Goal: Entertainment & Leisure: Consume media (video, audio)

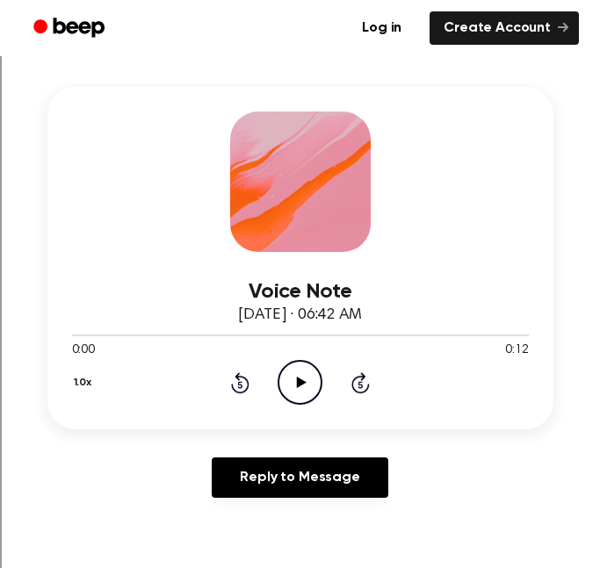
scroll to position [245, 0]
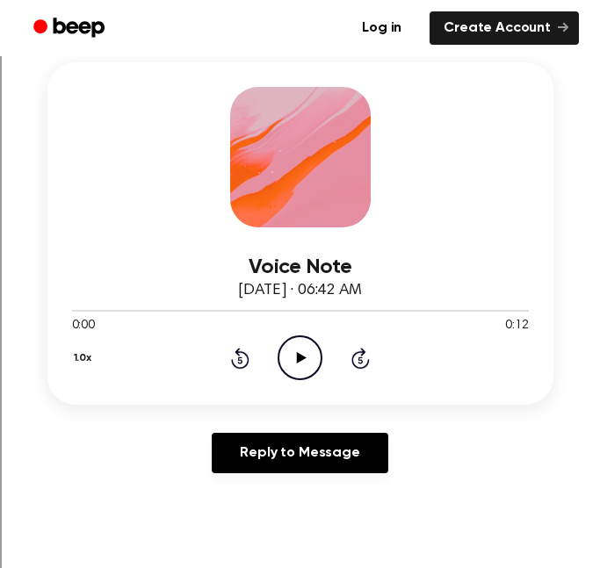
click at [312, 358] on icon "Play Audio" at bounding box center [300, 358] width 45 height 45
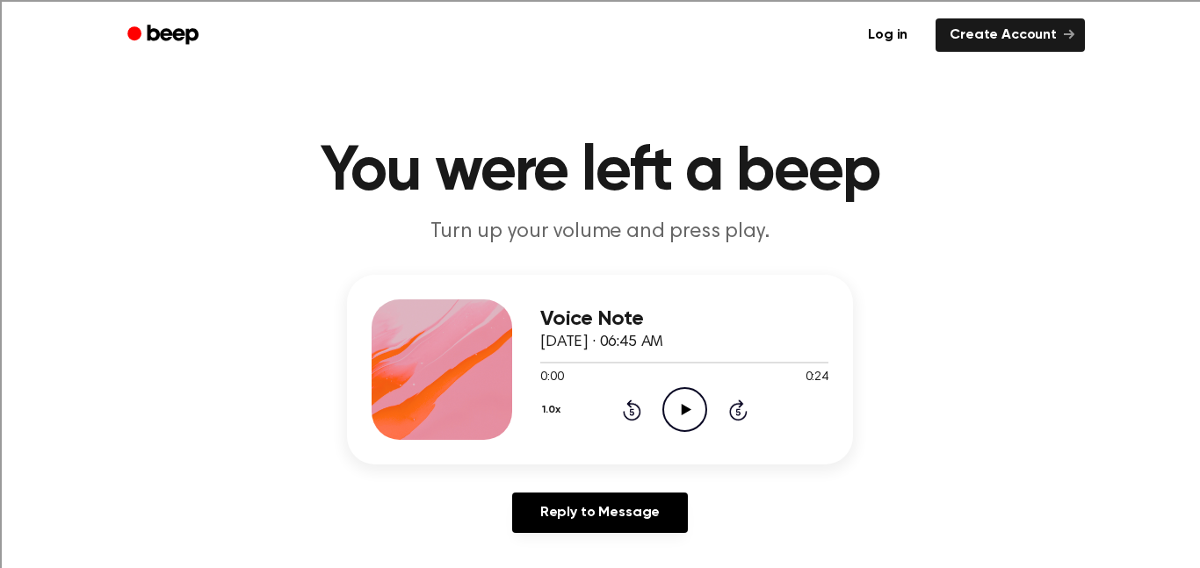
click at [599, 439] on div "Voice Note September 17, 2025 · 06:45 AM 0:00 0:24 Your browser does not suppor…" at bounding box center [684, 370] width 288 height 141
click at [599, 416] on icon "Play Audio" at bounding box center [684, 409] width 45 height 45
click at [599, 410] on icon "Pause Audio" at bounding box center [684, 409] width 45 height 45
click at [599, 410] on icon at bounding box center [686, 409] width 10 height 11
click at [599, 410] on icon "Pause Audio" at bounding box center [684, 409] width 45 height 45
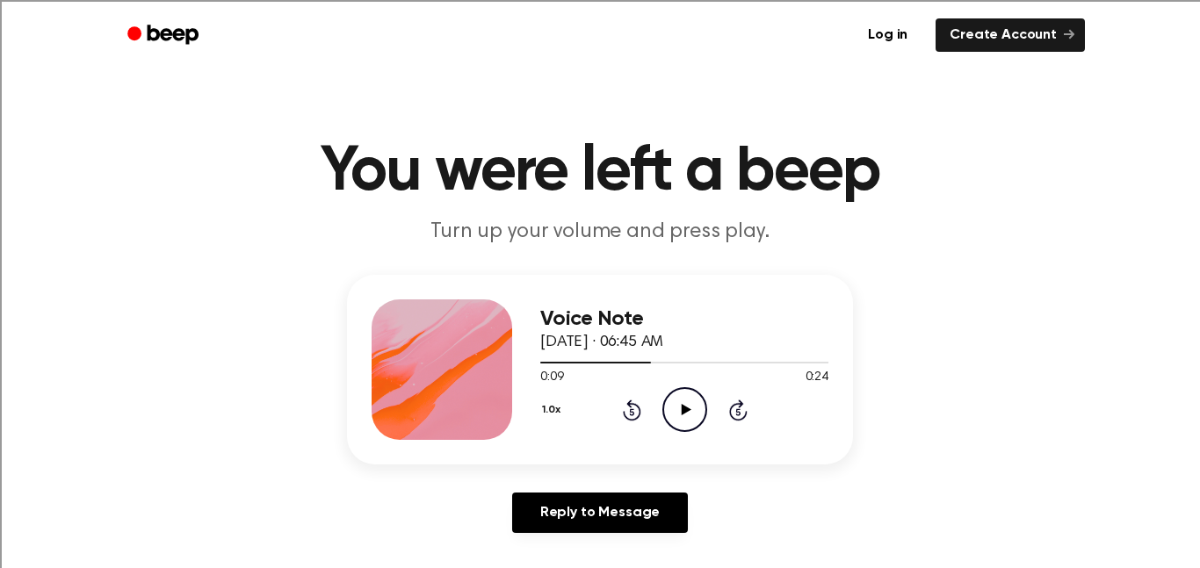
click at [599, 410] on icon at bounding box center [686, 409] width 10 height 11
click at [599, 401] on icon "Play Audio" at bounding box center [684, 409] width 45 height 45
click at [680, 409] on icon "Play Audio" at bounding box center [684, 409] width 45 height 45
click at [680, 409] on icon "Pause Audio" at bounding box center [684, 409] width 45 height 45
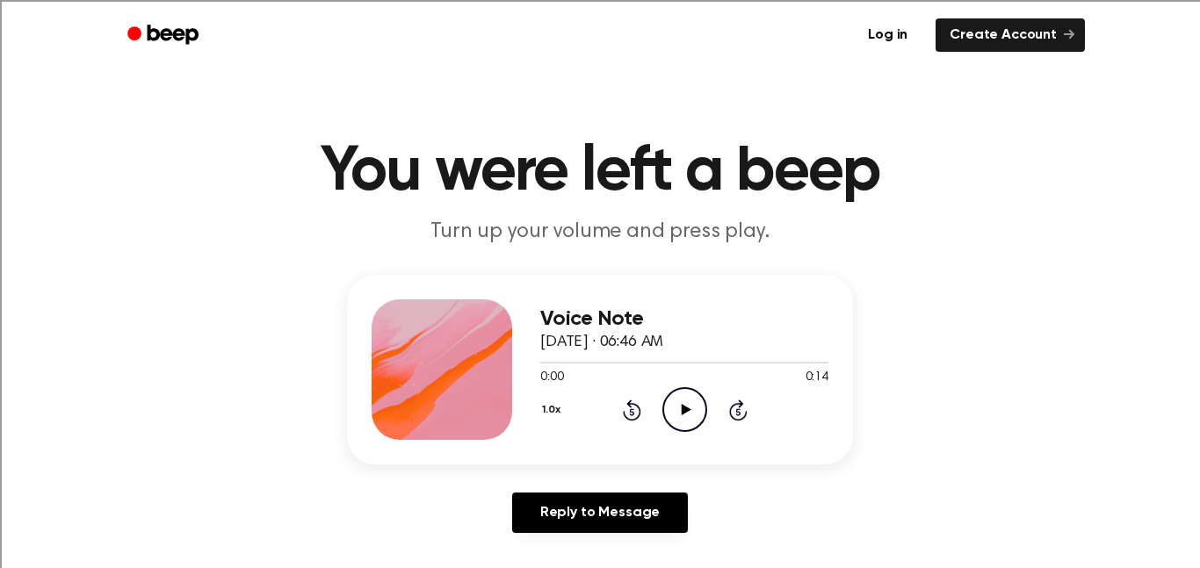
click at [670, 393] on circle at bounding box center [684, 409] width 43 height 43
click at [676, 405] on icon "Pause Audio" at bounding box center [684, 409] width 45 height 45
click at [694, 419] on icon "Play Audio" at bounding box center [684, 409] width 45 height 45
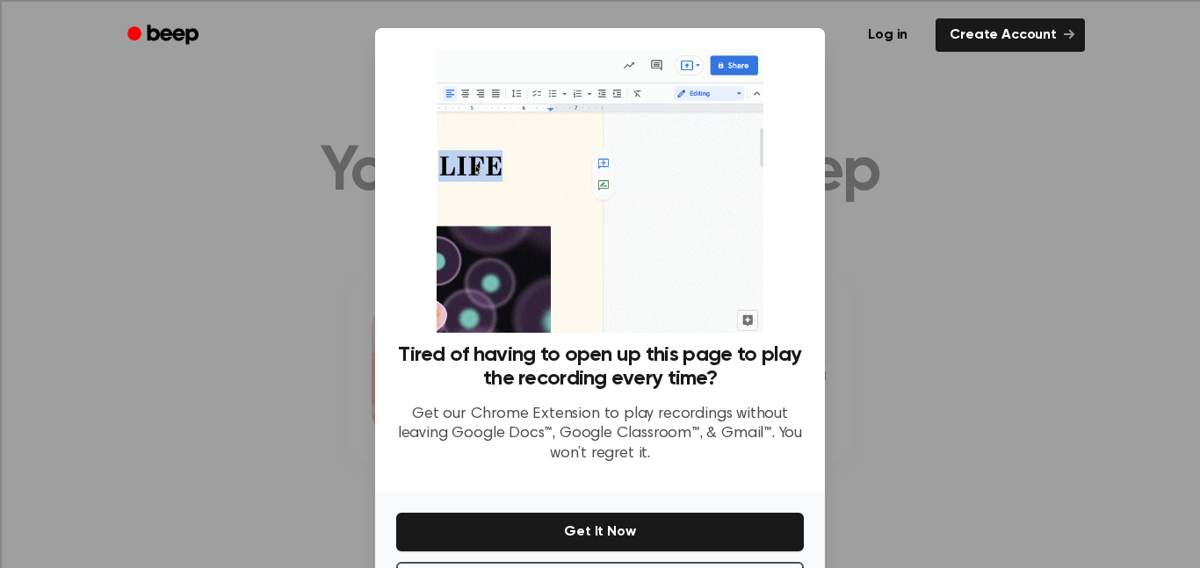
click at [962, 242] on div at bounding box center [600, 284] width 1200 height 568
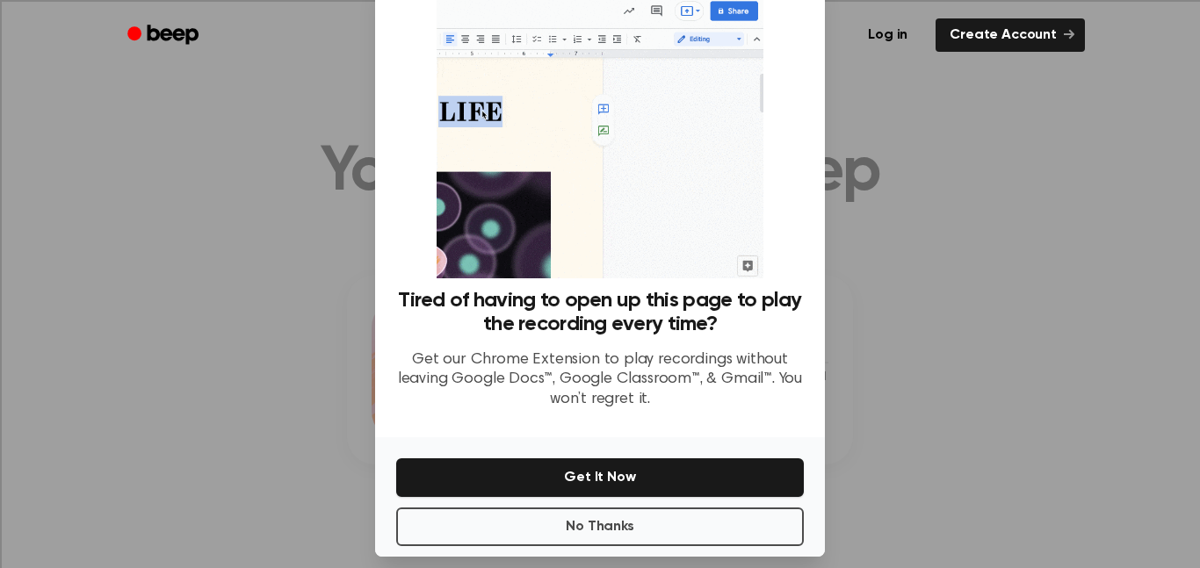
scroll to position [71, 0]
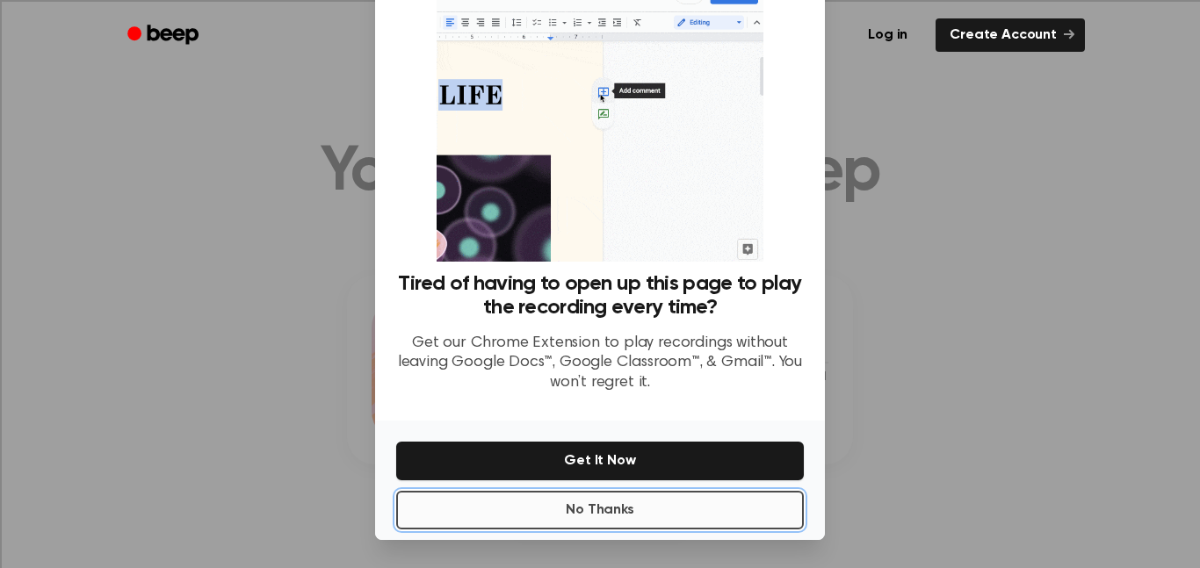
click at [597, 500] on button "No Thanks" at bounding box center [600, 510] width 408 height 39
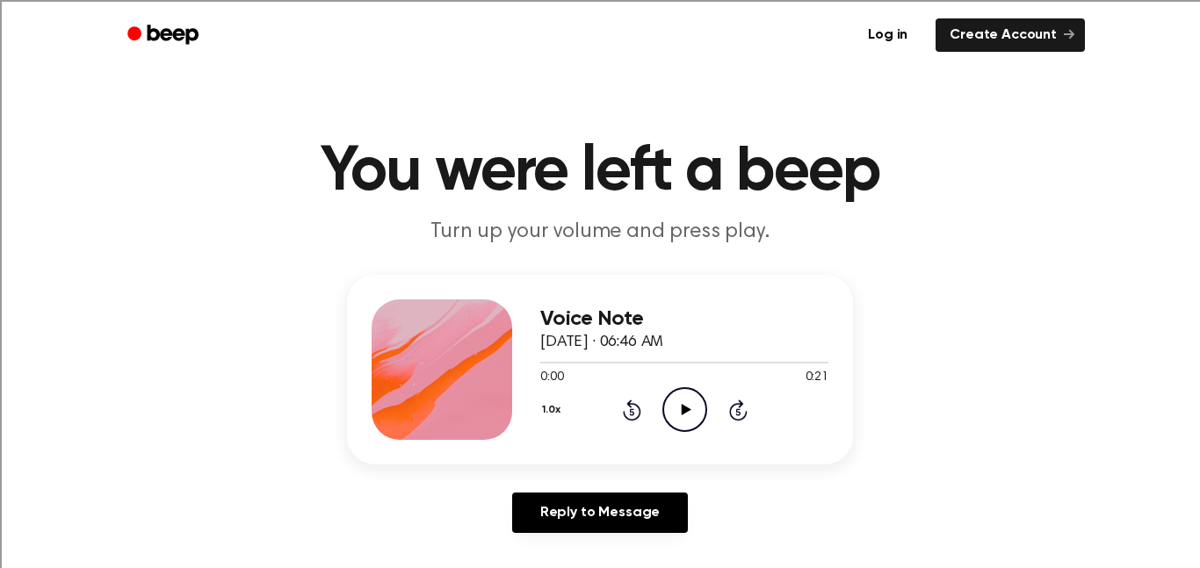
click at [676, 423] on icon "Play Audio" at bounding box center [684, 409] width 45 height 45
click at [683, 414] on icon at bounding box center [686, 409] width 10 height 11
click at [676, 411] on icon "Play Audio" at bounding box center [684, 409] width 45 height 45
click at [676, 411] on icon "Pause Audio" at bounding box center [684, 409] width 45 height 45
click at [687, 416] on icon "Play Audio" at bounding box center [684, 409] width 45 height 45
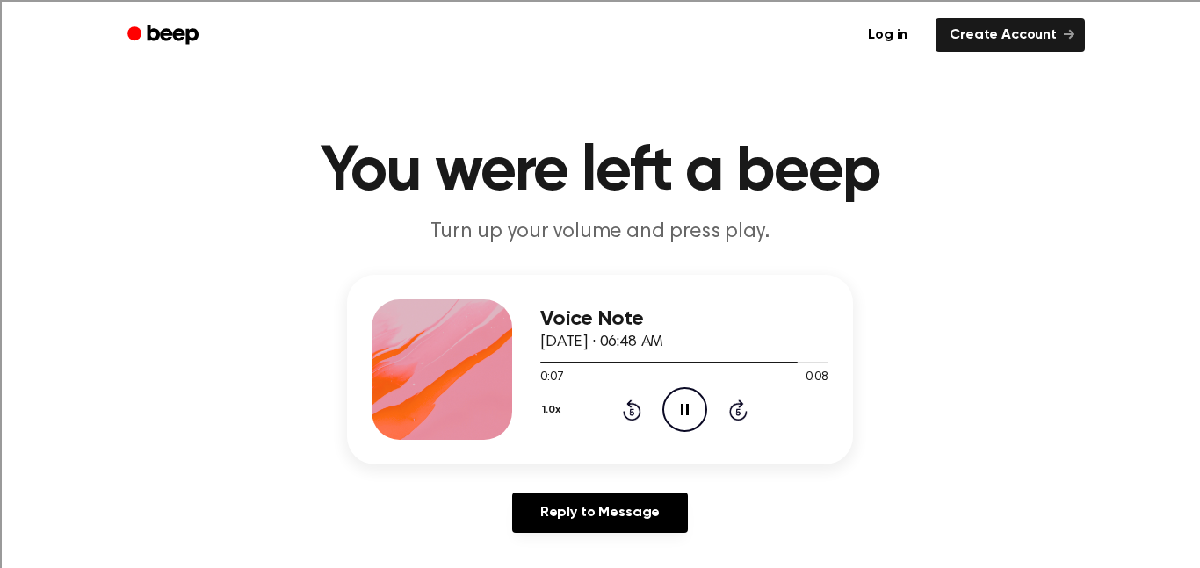
click at [687, 416] on icon "Pause Audio" at bounding box center [684, 409] width 45 height 45
click at [683, 406] on icon at bounding box center [686, 409] width 10 height 11
